Goal: Information Seeking & Learning: Get advice/opinions

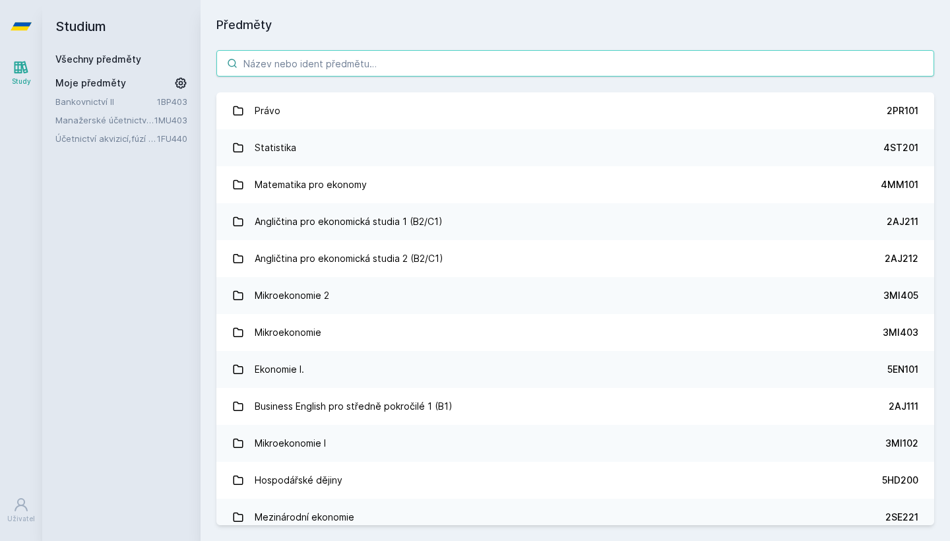
click at [466, 70] on input "search" at bounding box center [575, 63] width 718 height 26
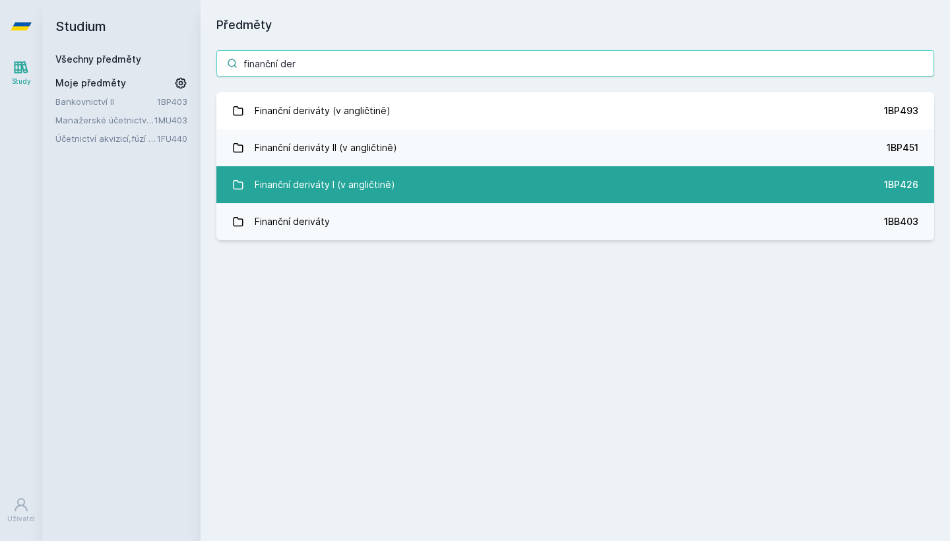
type input "finanční der"
click at [365, 181] on div "Finanční deriváty I (v angličtině)" at bounding box center [325, 185] width 141 height 26
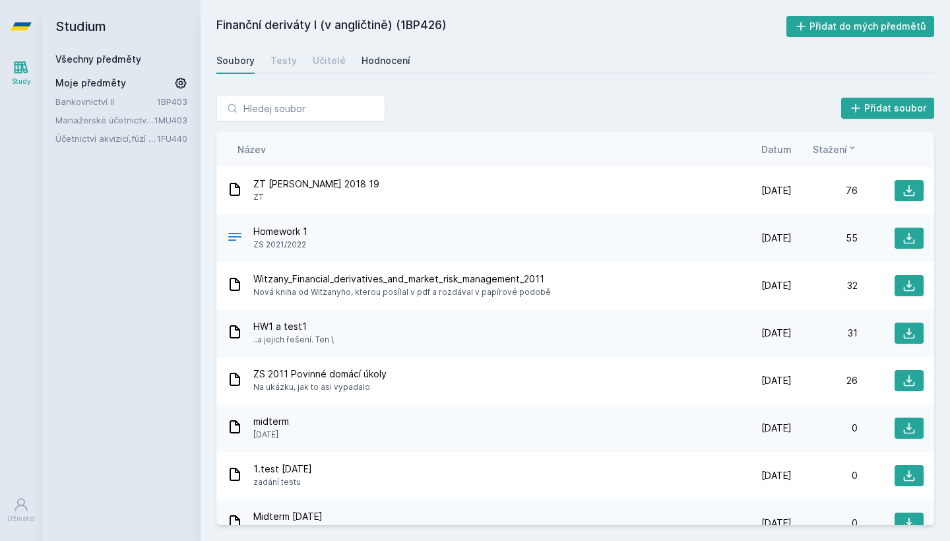
click at [382, 63] on div "Hodnocení" at bounding box center [386, 60] width 49 height 13
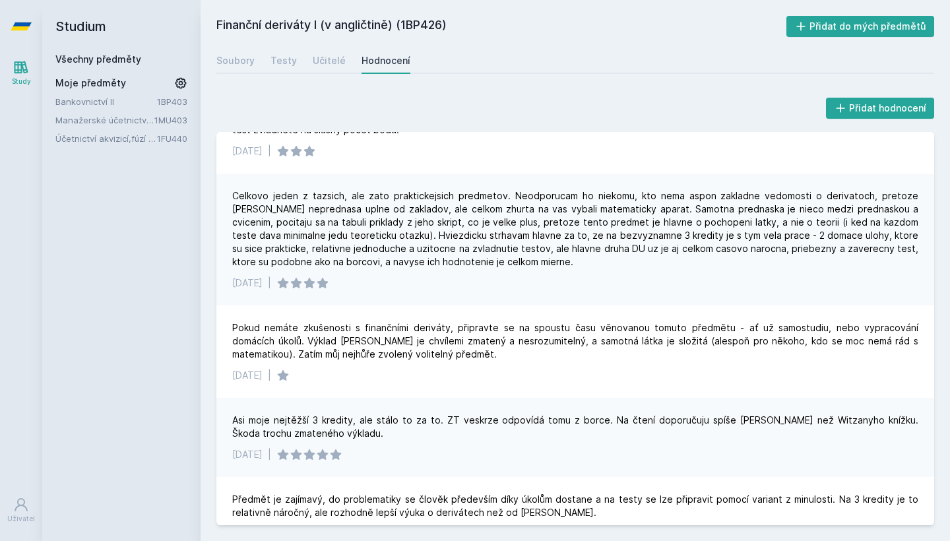
scroll to position [133, 0]
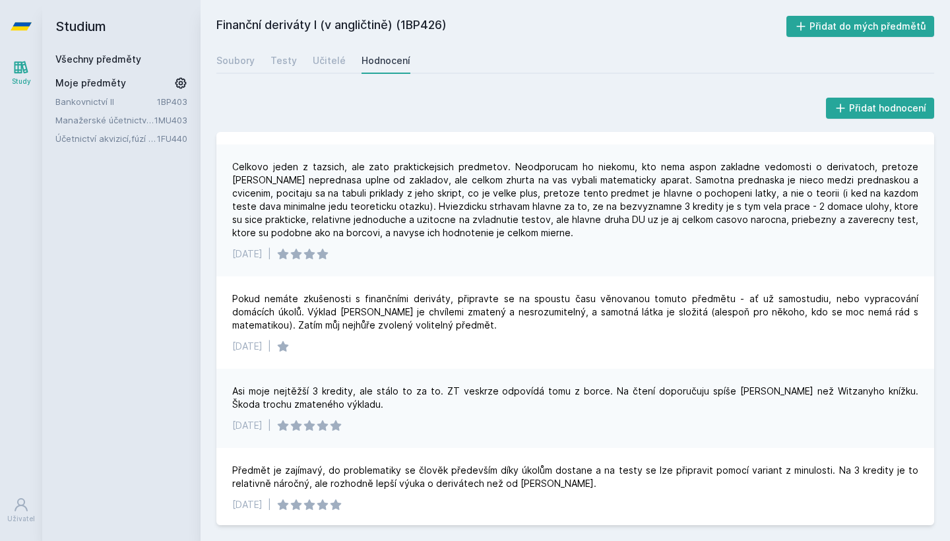
click at [24, 77] on div "Study" at bounding box center [21, 82] width 19 height 10
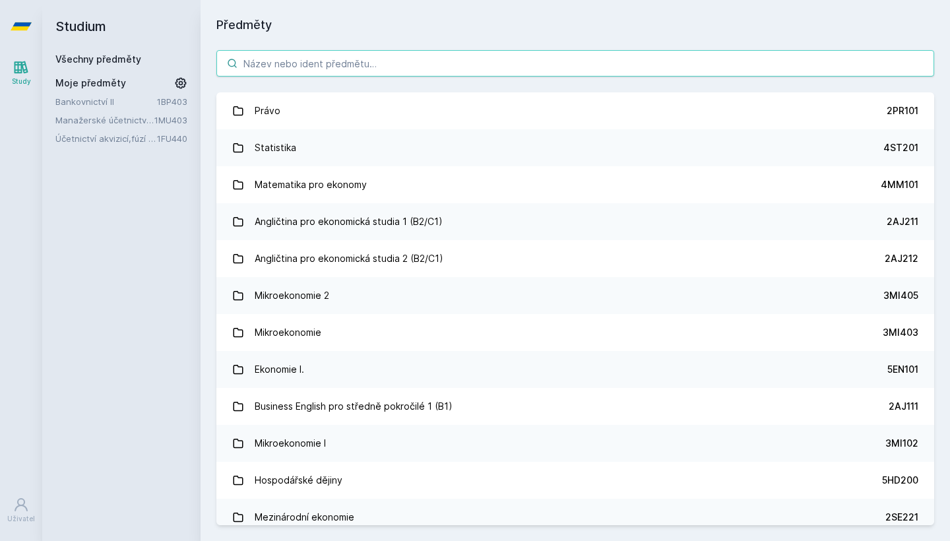
click at [403, 69] on input "search" at bounding box center [575, 63] width 718 height 26
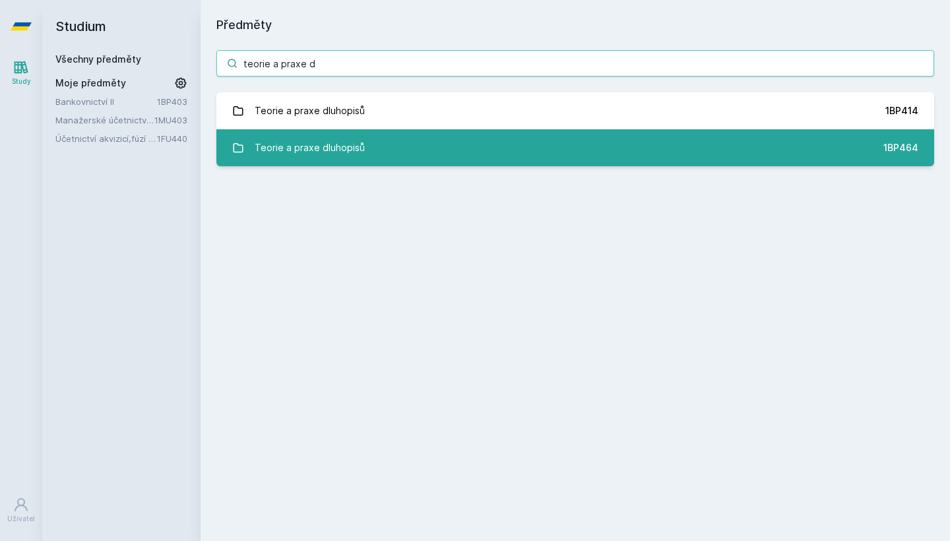
type input "teorie a praxe d"
click at [453, 164] on link "Teorie a praxe dluhopisů 1BP464" at bounding box center [575, 147] width 718 height 37
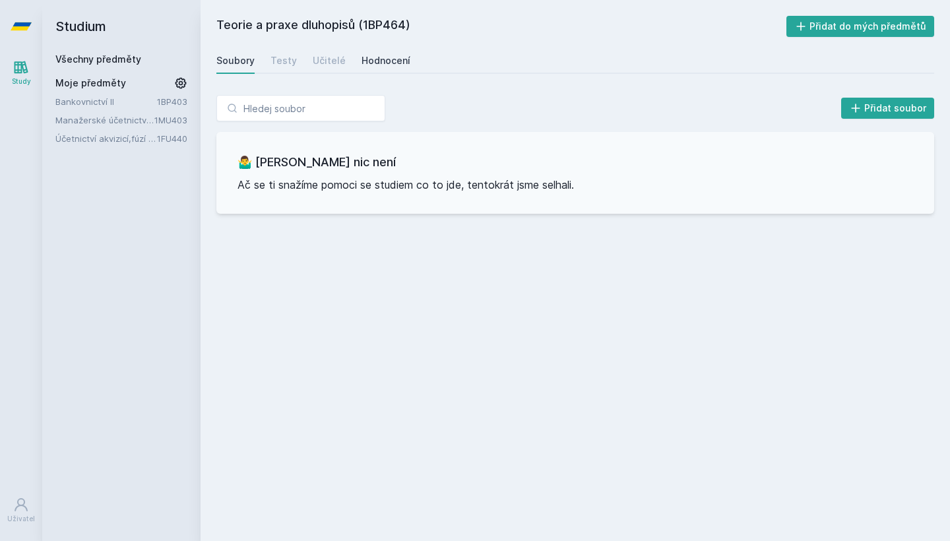
click at [393, 61] on div "Hodnocení" at bounding box center [386, 60] width 49 height 13
click at [30, 73] on link "Study" at bounding box center [21, 73] width 37 height 40
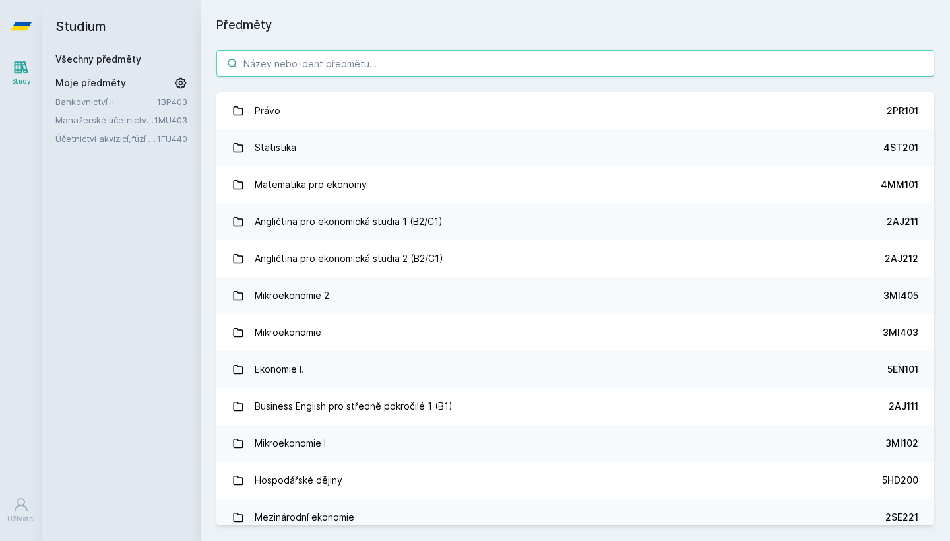
click at [366, 57] on input "search" at bounding box center [575, 63] width 718 height 26
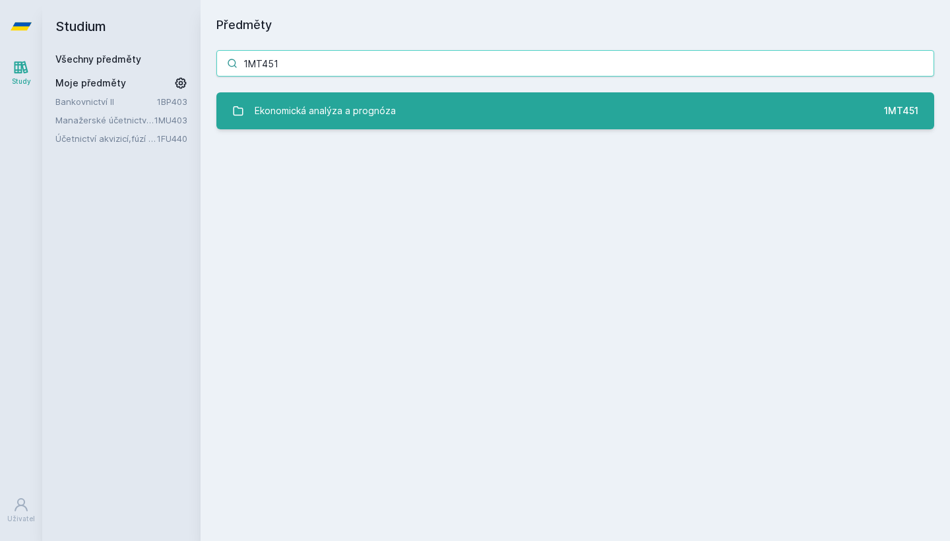
type input "1MT451"
click at [374, 121] on div "Ekonomická analýza a prognóza" at bounding box center [325, 111] width 141 height 26
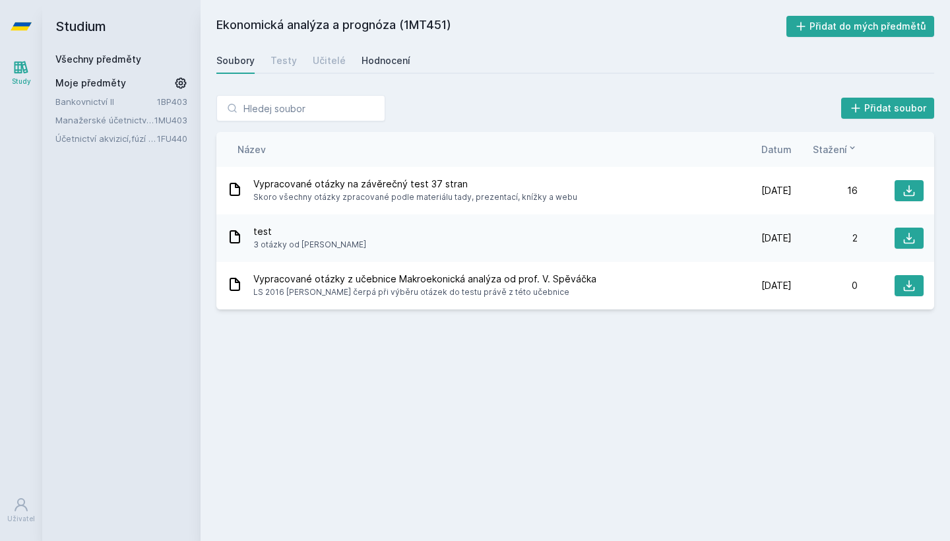
click at [391, 67] on link "Hodnocení" at bounding box center [386, 61] width 49 height 26
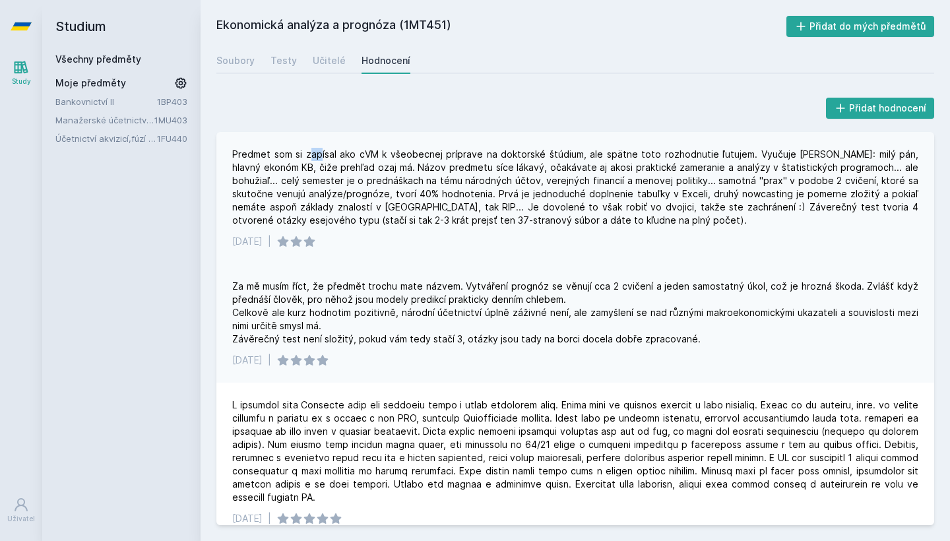
drag, startPoint x: 306, startPoint y: 151, endPoint x: 323, endPoint y: 150, distance: 17.2
click at [323, 150] on div "Predmet som si zapísal ako cVM k všeobecnej príprave na doktorské štúdium, ale …" at bounding box center [575, 187] width 686 height 79
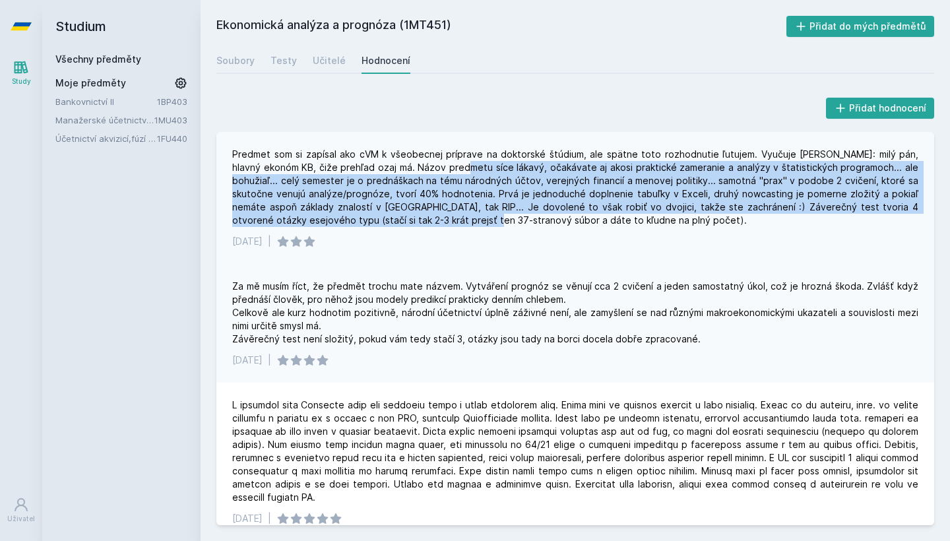
drag, startPoint x: 453, startPoint y: 163, endPoint x: 477, endPoint y: 218, distance: 60.3
click at [477, 218] on div "Predmet som si zapísal ako cVM k všeobecnej príprave na doktorské štúdium, ale …" at bounding box center [575, 187] width 686 height 79
